Goal: Check status: Check status

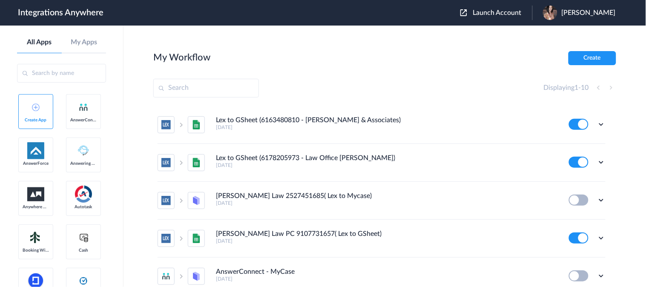
click at [518, 13] on span "Launch Account" at bounding box center [497, 12] width 49 height 7
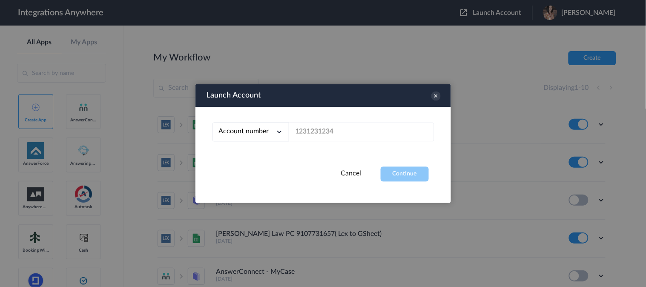
click at [460, 9] on button "Launch Account" at bounding box center [496, 13] width 72 height 8
click at [318, 134] on input "text" at bounding box center [361, 132] width 145 height 19
paste input "8775336799"
type input "8775336799"
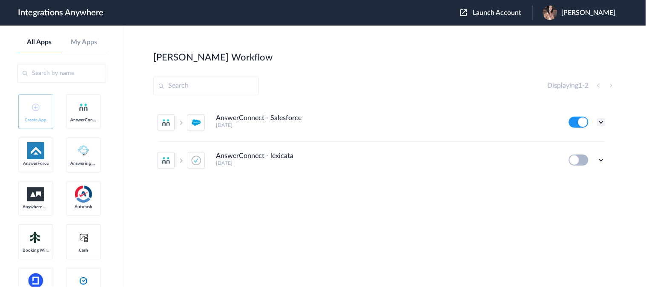
click at [602, 121] on icon at bounding box center [601, 122] width 9 height 9
click at [576, 159] on link "Task history" at bounding box center [576, 158] width 41 height 6
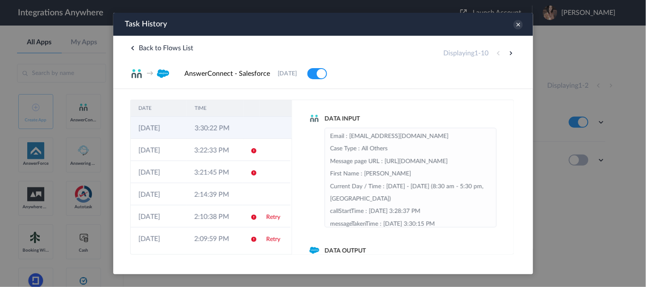
click at [218, 126] on td "3:30:22 PM" at bounding box center [214, 127] width 56 height 22
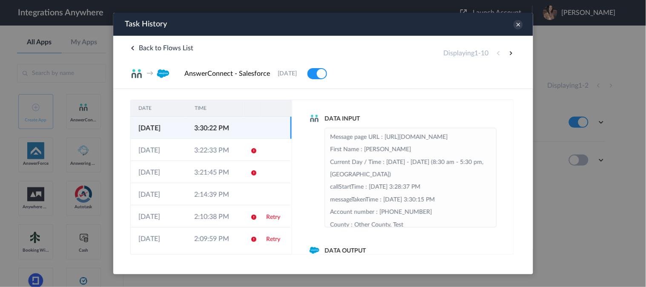
scroll to position [47, 0]
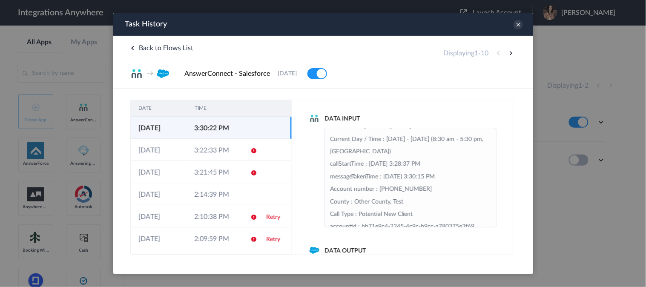
drag, startPoint x: 410, startPoint y: 94, endPoint x: 404, endPoint y: 128, distance: 34.6
click at [410, 94] on div "DATE TIME [DATE] 3:30:22 PM [DATE] 3:22:33 PM [DATE] 3:21:45 PM [DATE] 2:14:39 …" at bounding box center [323, 172] width 420 height 166
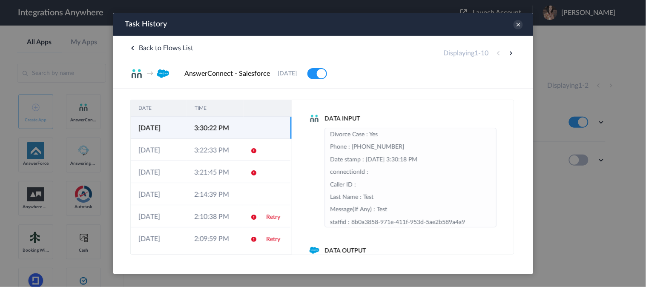
scroll to position [142, 0]
